Goal: Contribute content

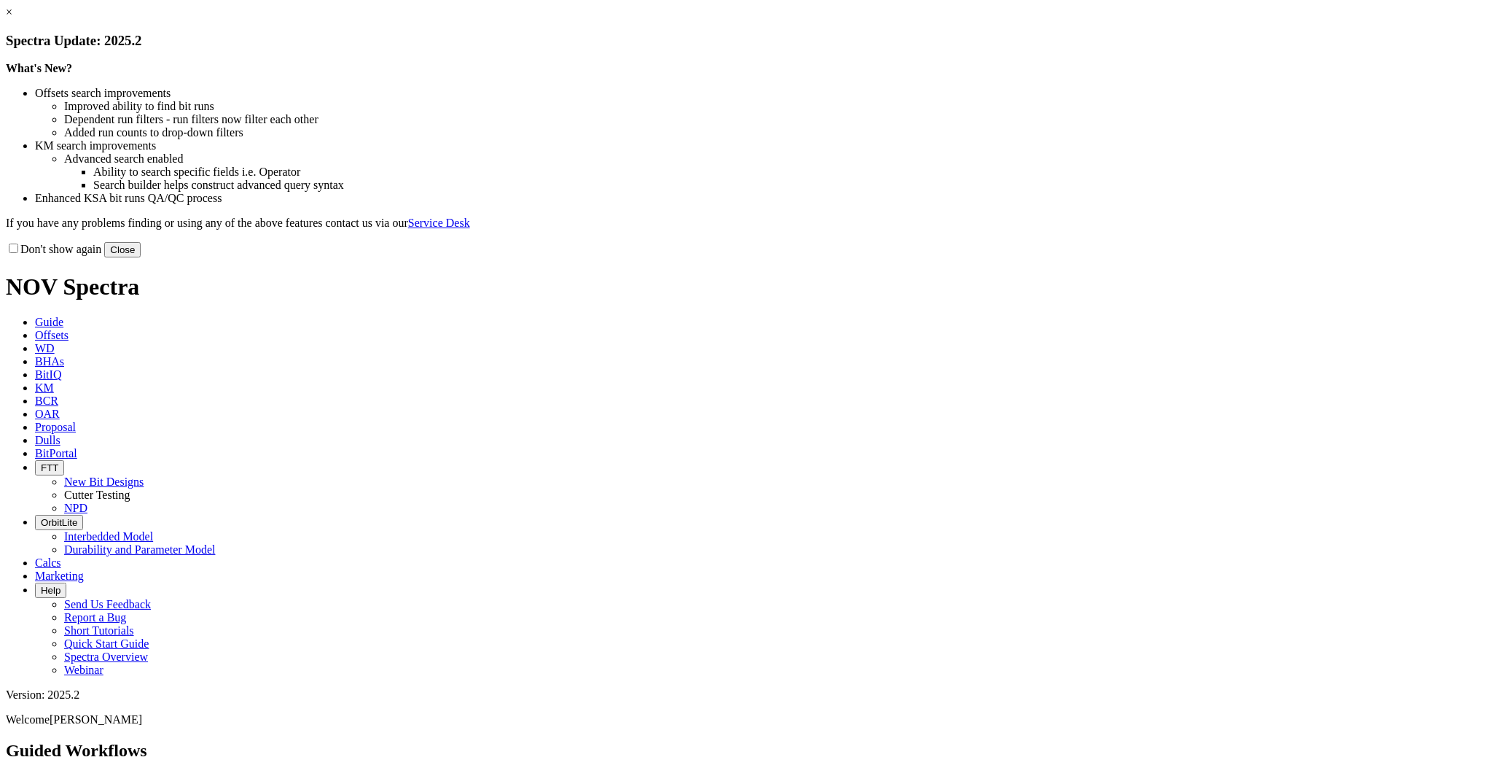
drag, startPoint x: 1023, startPoint y: 391, endPoint x: 1034, endPoint y: 396, distance: 11.8
click at [1029, 257] on div "Don't show again Close" at bounding box center [755, 249] width 1499 height 16
click at [141, 257] on button "Close" at bounding box center [122, 249] width 36 height 15
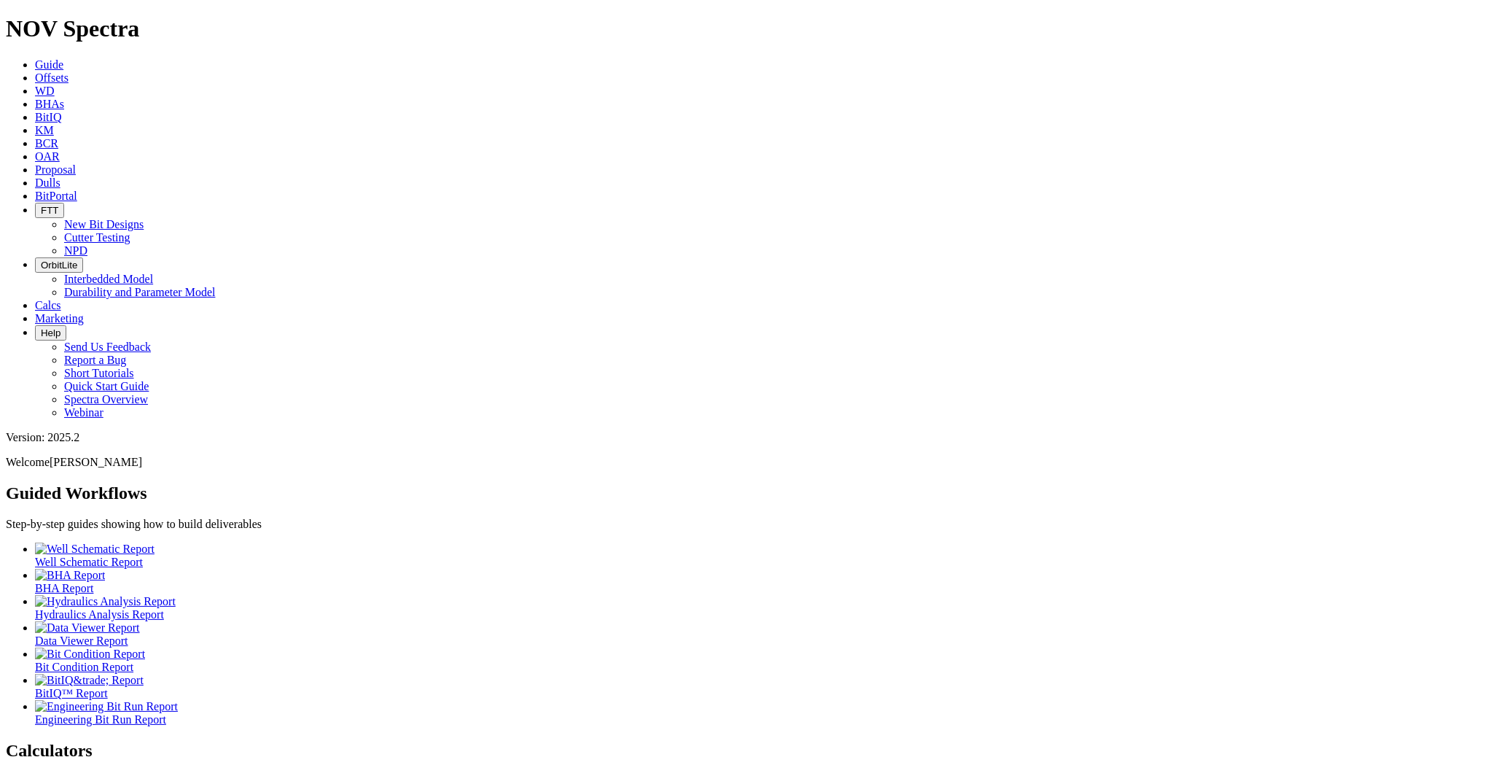
click at [35, 176] on icon at bounding box center [35, 182] width 0 height 12
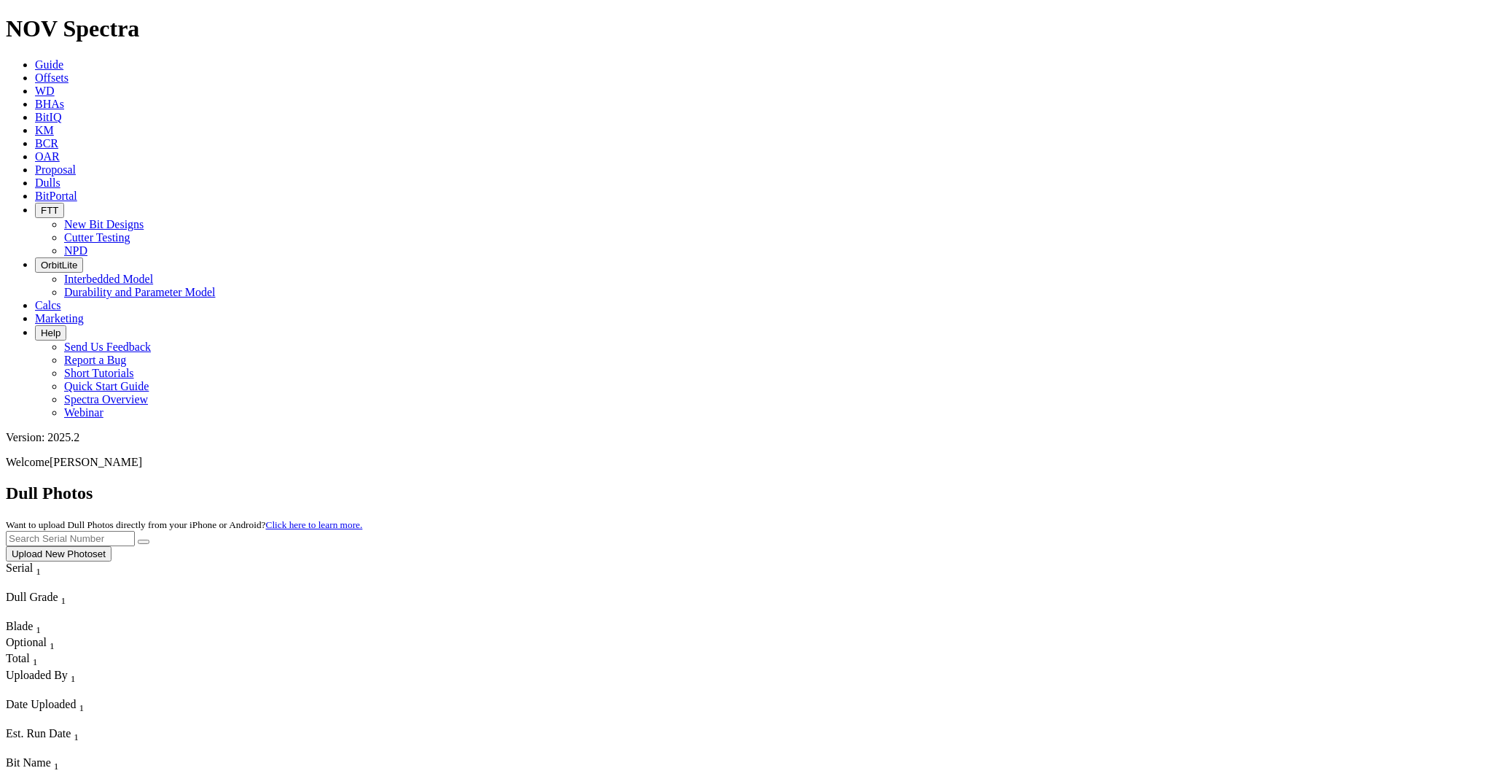
click at [112, 546] on button "Upload New Photoset" at bounding box center [59, 553] width 106 height 15
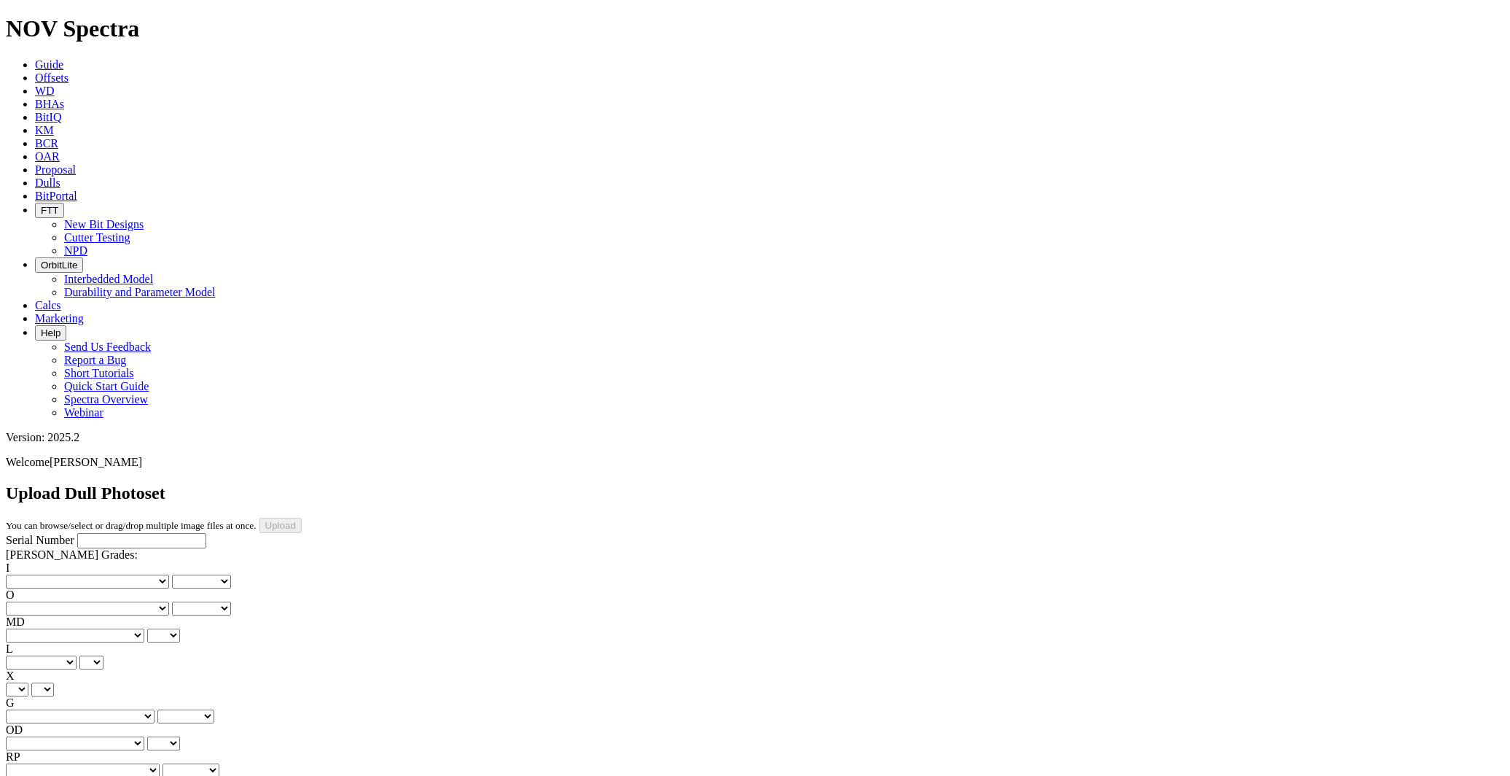
click at [122, 763] on select "Unknown BHA - BHA Change Or Problem CM - Condition Mud CP - Core Point DMF - Do…" at bounding box center [83, 770] width 154 height 14
drag, startPoint x: 86, startPoint y: 610, endPoint x: 20, endPoint y: 103, distance: 511.7
click at [86, 610] on div "Serial Number [PERSON_NAME] Grades: I No lost, worn or damaged cutters 0 1 2 3 …" at bounding box center [755, 669] width 1499 height 273
